Goal: Find specific page/section: Find specific page/section

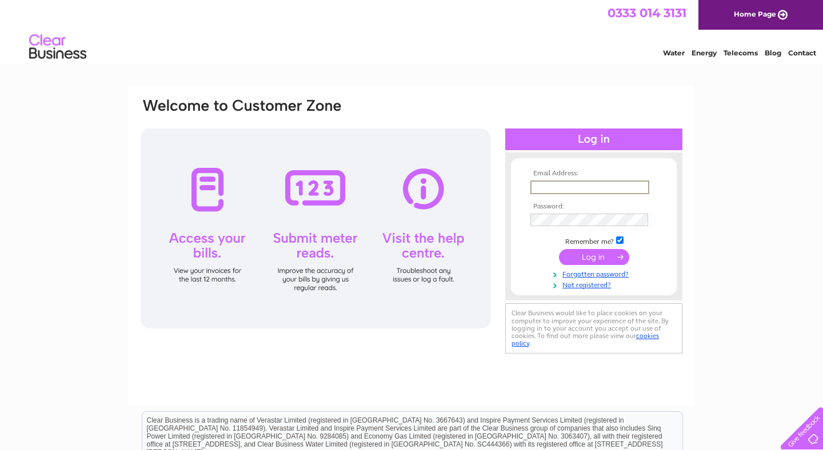
click at [569, 189] on input "text" at bounding box center [589, 188] width 119 height 14
type input "[EMAIL_ADDRESS][DOMAIN_NAME]"
click at [584, 258] on input "submit" at bounding box center [594, 256] width 70 height 16
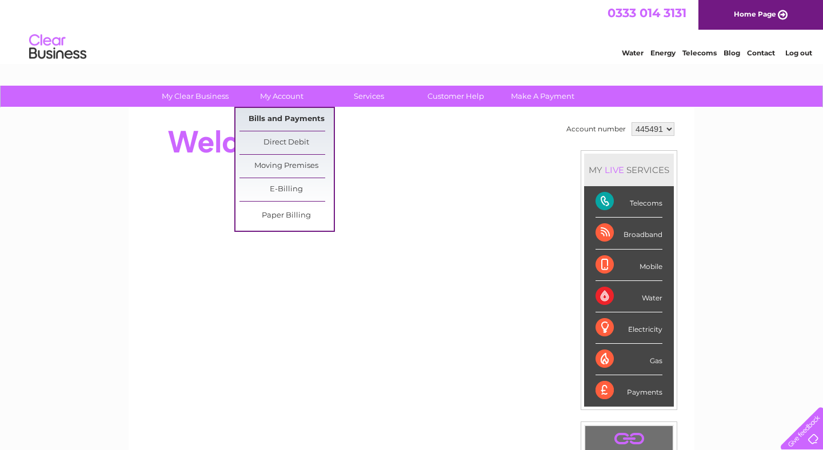
click at [276, 119] on link "Bills and Payments" at bounding box center [286, 119] width 94 height 23
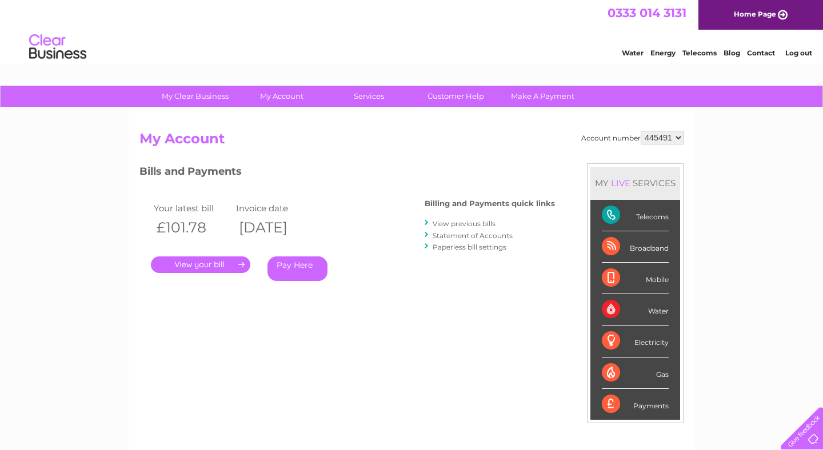
click at [211, 265] on link "." at bounding box center [200, 265] width 99 height 17
